Goal: Navigation & Orientation: Find specific page/section

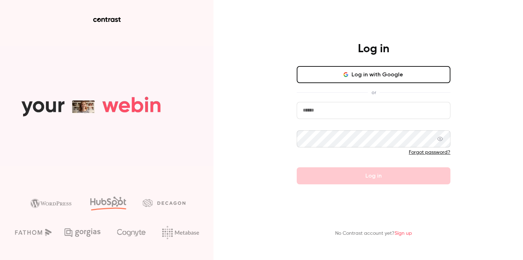
click at [347, 73] on icon "button" at bounding box center [346, 73] width 4 height 2
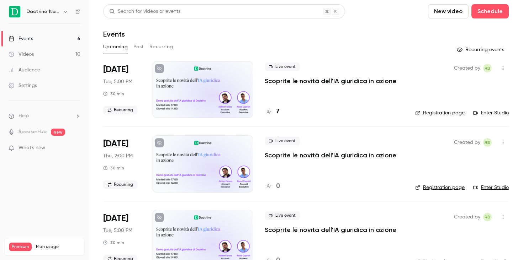
click at [63, 11] on icon "button" at bounding box center [66, 12] width 6 height 6
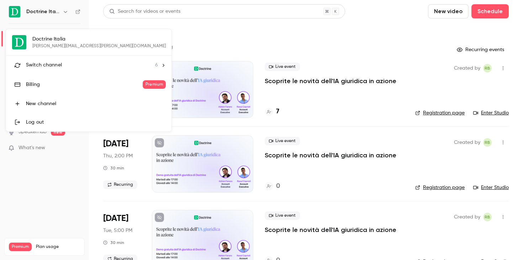
click at [60, 72] on li "Switch channel 6" at bounding box center [88, 65] width 165 height 19
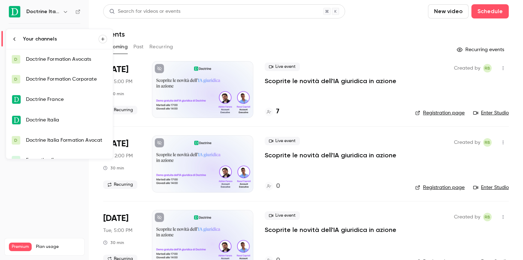
click at [74, 137] on div "Doctrine Italia Formation Avocat" at bounding box center [66, 140] width 81 height 7
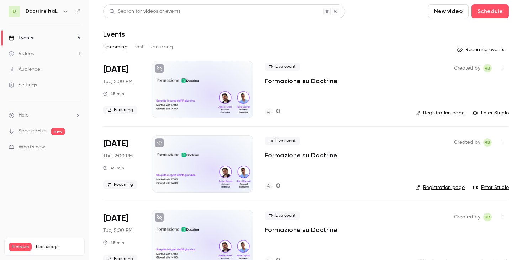
click at [44, 36] on link "Events 6" at bounding box center [44, 38] width 89 height 16
click at [59, 15] on h6 "Doctrine Italia Formation Avocat" at bounding box center [43, 11] width 34 height 7
click at [62, 13] on button "button" at bounding box center [65, 11] width 9 height 9
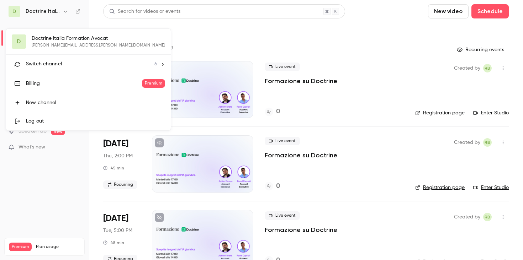
click at [179, 34] on div at bounding box center [261, 130] width 523 height 260
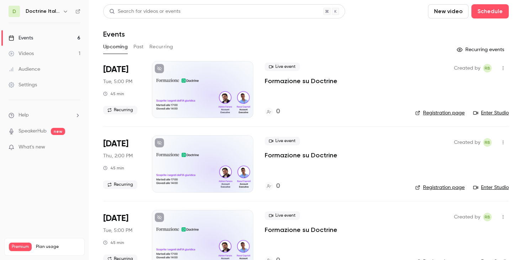
click at [64, 13] on icon "button" at bounding box center [66, 12] width 6 height 6
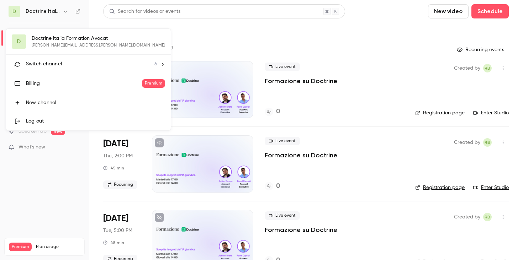
click at [174, 44] on div at bounding box center [261, 130] width 523 height 260
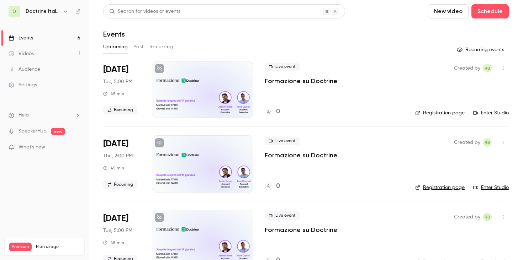
click at [65, 8] on button "button" at bounding box center [65, 11] width 9 height 9
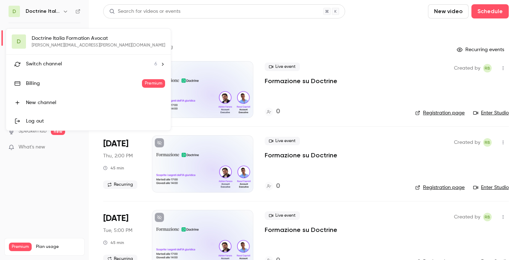
click at [57, 62] on span "Switch channel" at bounding box center [44, 63] width 36 height 7
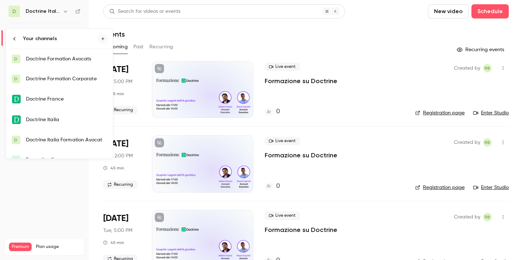
click at [69, 116] on link "Doctrine Italia" at bounding box center [59, 120] width 107 height 21
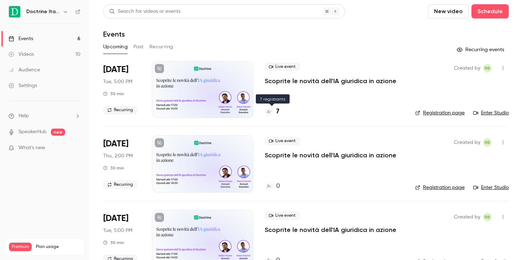
click at [276, 111] on h4 "7" at bounding box center [277, 112] width 3 height 10
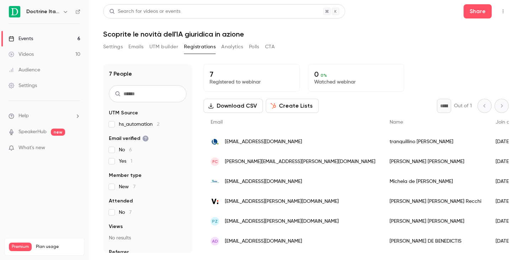
scroll to position [18, 0]
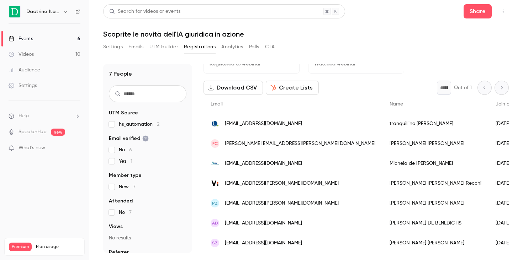
click at [61, 10] on button "button" at bounding box center [65, 11] width 9 height 9
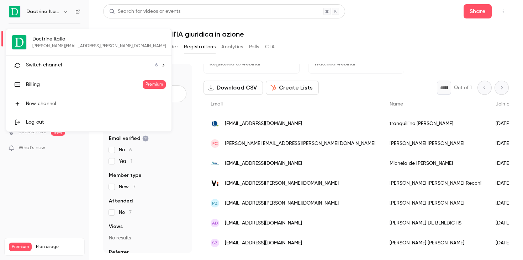
click at [132, 58] on div at bounding box center [261, 130] width 523 height 260
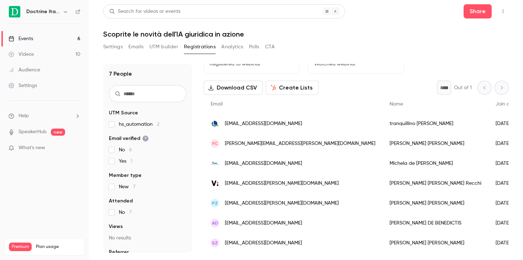
click at [45, 37] on link "Events 6" at bounding box center [44, 39] width 89 height 16
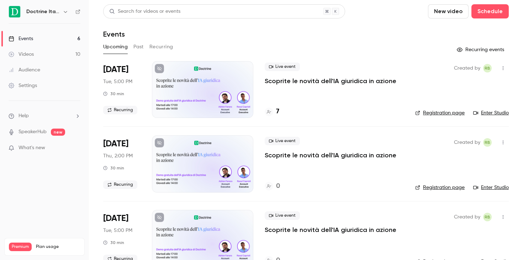
click at [203, 87] on div at bounding box center [202, 89] width 101 height 57
click at [276, 113] on h4 "7" at bounding box center [277, 112] width 3 height 10
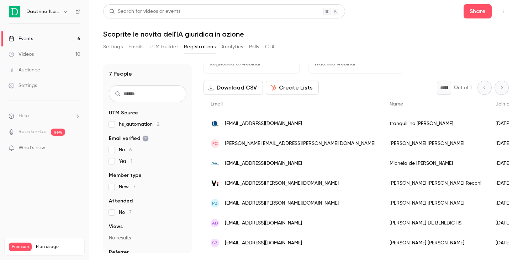
click at [66, 10] on icon "button" at bounding box center [66, 12] width 6 height 6
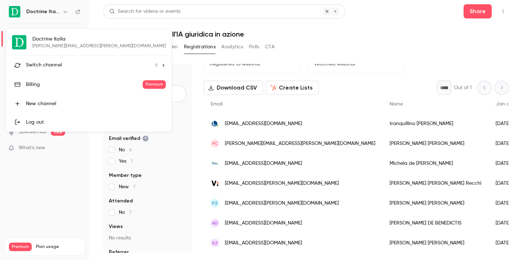
click at [62, 61] on li "Switch channel 6" at bounding box center [88, 65] width 165 height 19
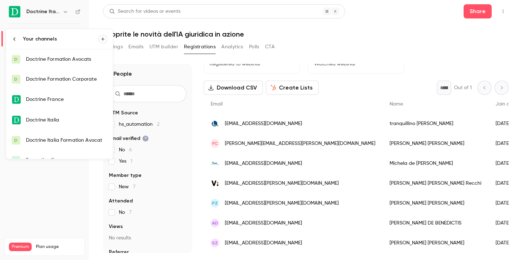
click at [58, 39] on div "Your channels" at bounding box center [60, 39] width 75 height 7
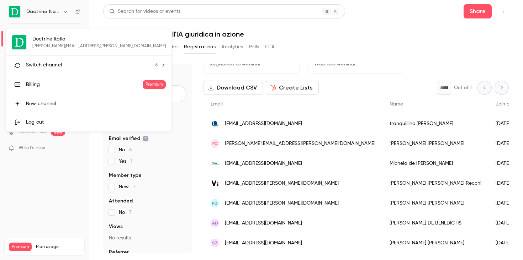
click at [293, 32] on div at bounding box center [261, 130] width 523 height 260
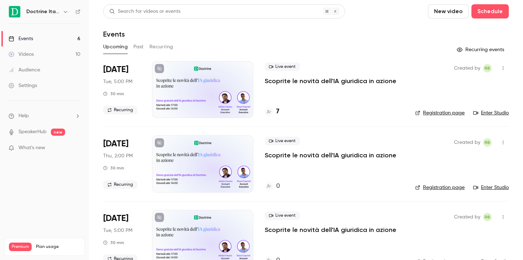
click at [492, 112] on link "Enter Studio" at bounding box center [491, 113] width 36 height 7
